Goal: Task Accomplishment & Management: Manage account settings

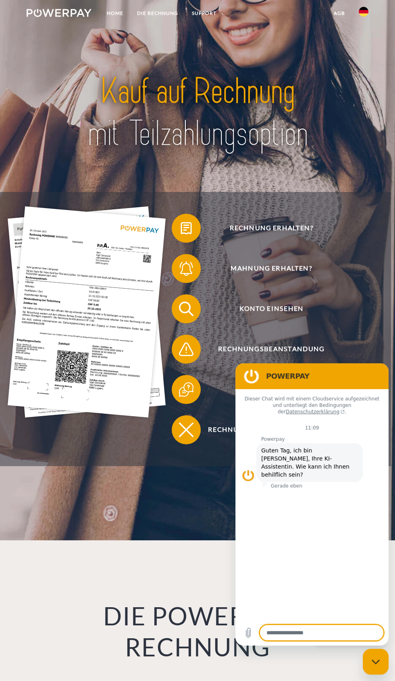
click at [50, 378] on img at bounding box center [87, 311] width 158 height 211
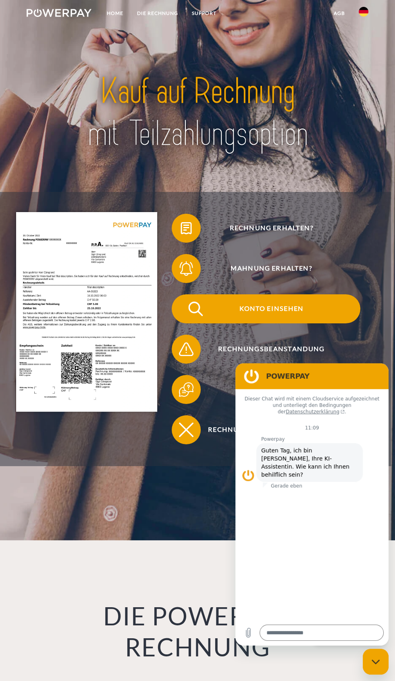
click at [191, 305] on span at bounding box center [184, 309] width 36 height 36
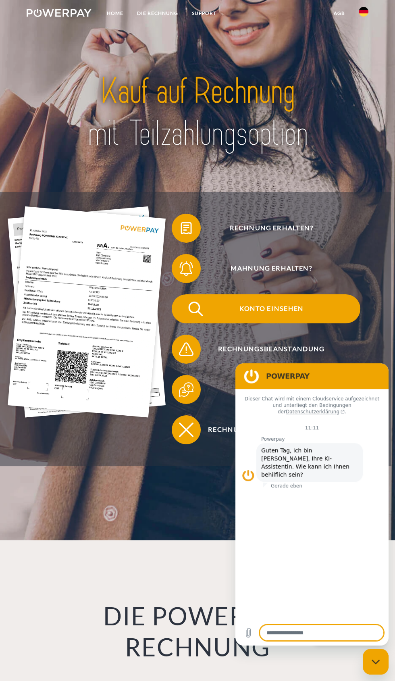
click at [225, 323] on span "Konto einsehen" at bounding box center [272, 308] width 178 height 29
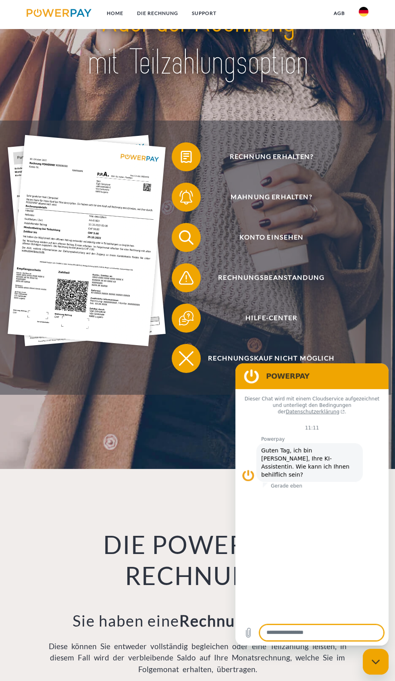
scroll to position [68, 0]
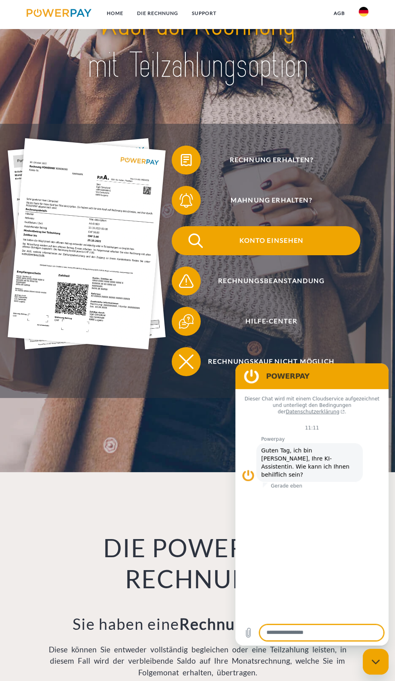
click at [192, 249] on img at bounding box center [196, 240] width 18 height 18
